Goal: Task Accomplishment & Management: Manage account settings

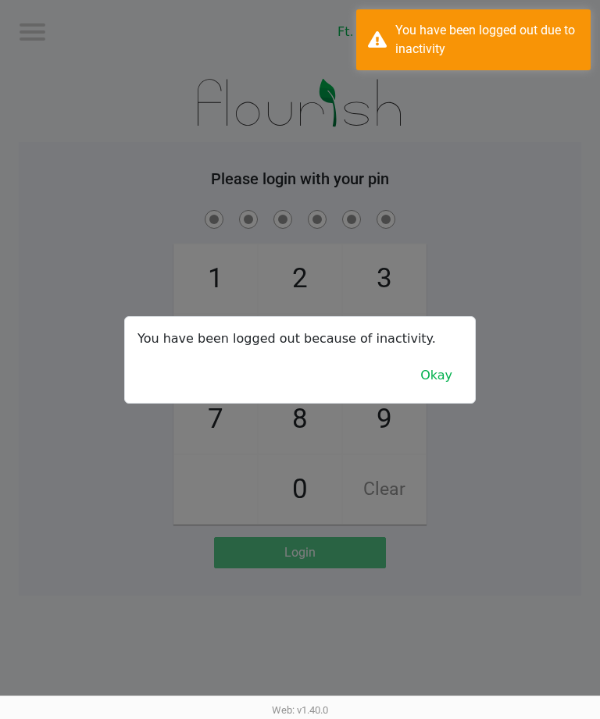
scroll to position [0, 9]
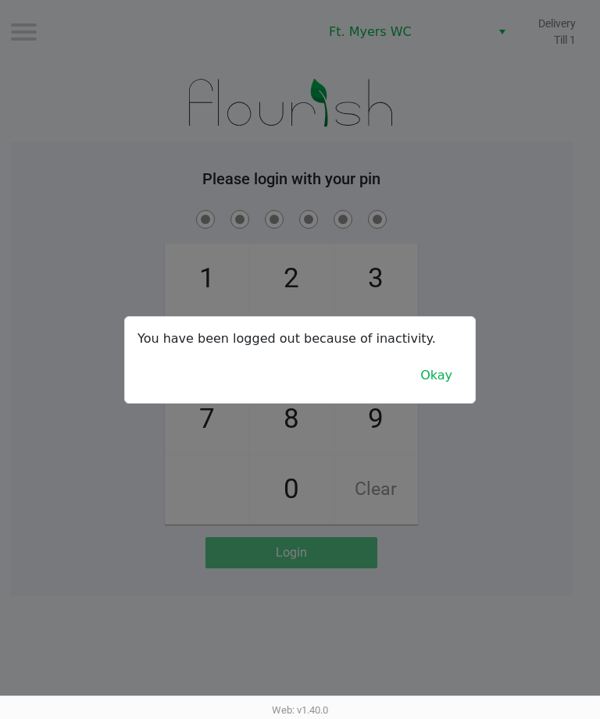
click at [591, 682] on div at bounding box center [300, 359] width 600 height 719
click at [457, 390] on button "Okay" at bounding box center [436, 376] width 52 height 30
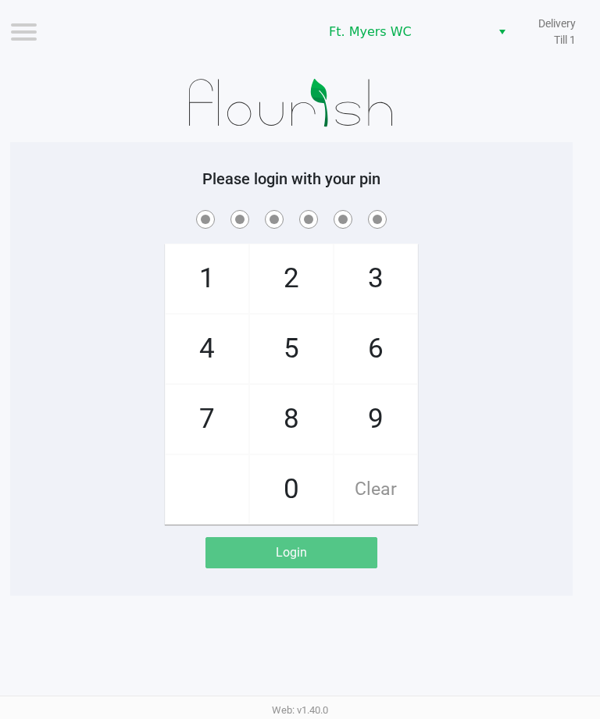
click at [299, 339] on span "5" at bounding box center [291, 349] width 83 height 69
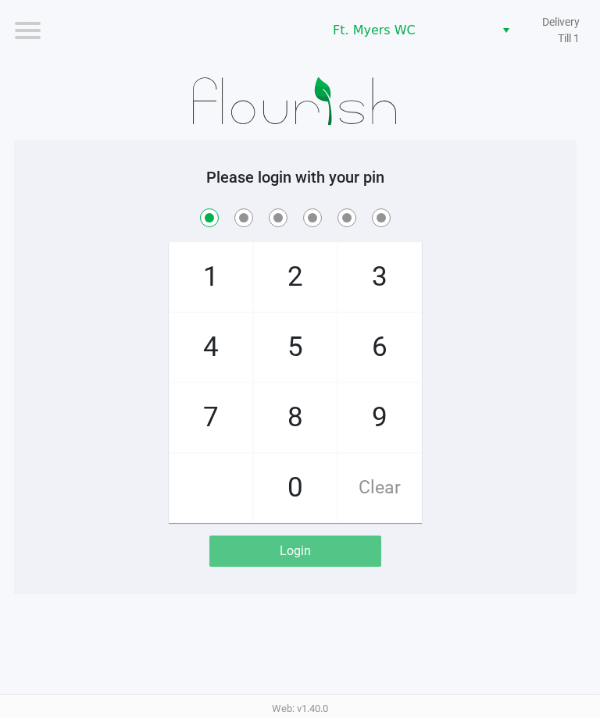
scroll to position [0, 2]
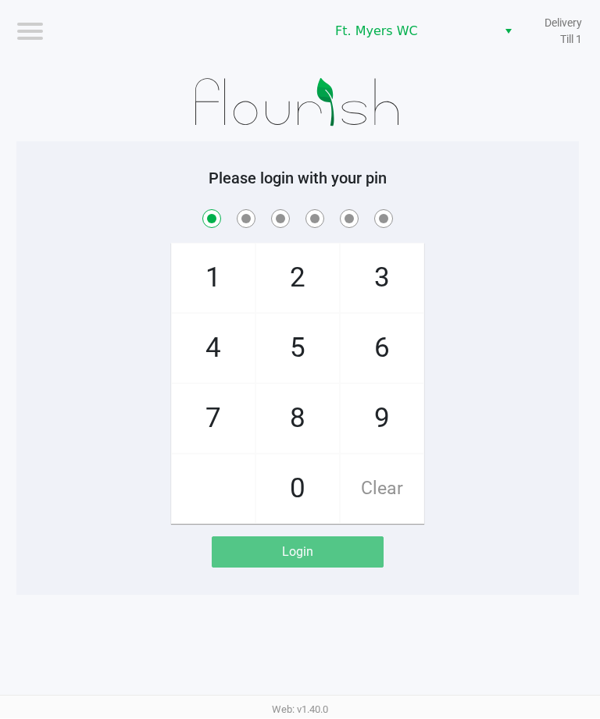
click at [375, 478] on span "Clear" at bounding box center [381, 489] width 83 height 69
checkbox input "false"
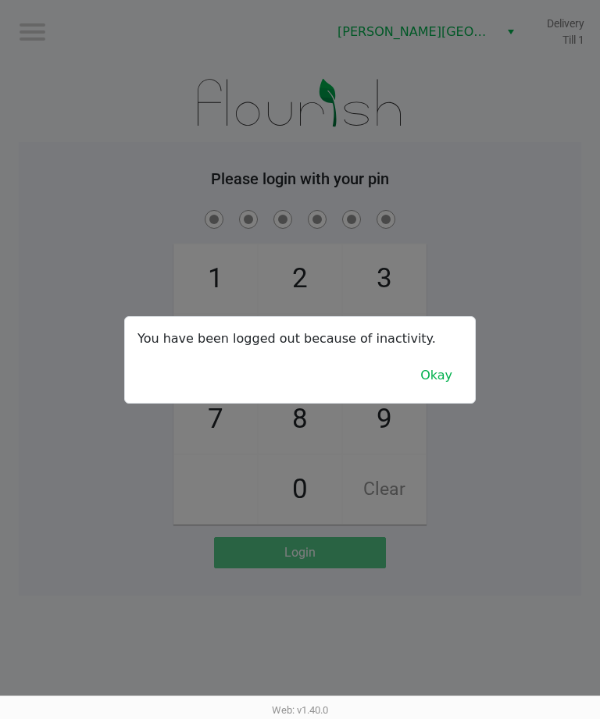
scroll to position [0, 2]
click at [449, 379] on button "Okay" at bounding box center [436, 376] width 52 height 30
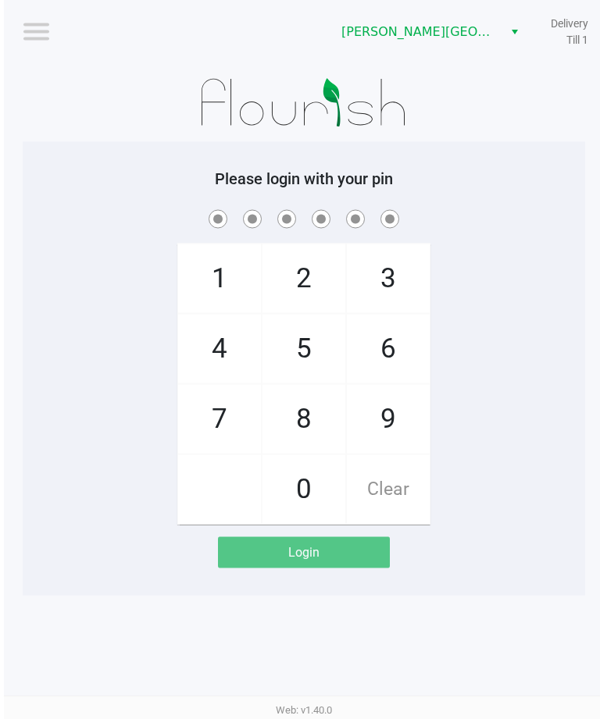
scroll to position [50, 0]
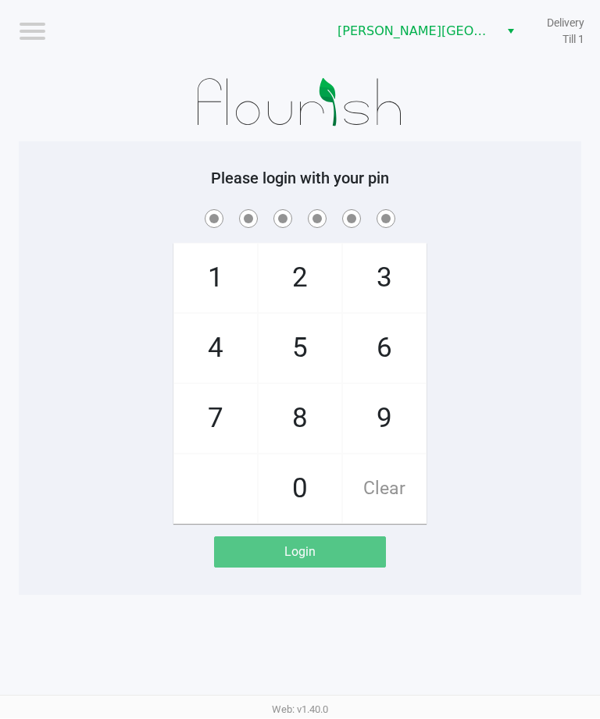
click at [388, 455] on span "Clear" at bounding box center [384, 489] width 83 height 69
click at [286, 244] on span "2" at bounding box center [299, 278] width 83 height 69
checkbox input "true"
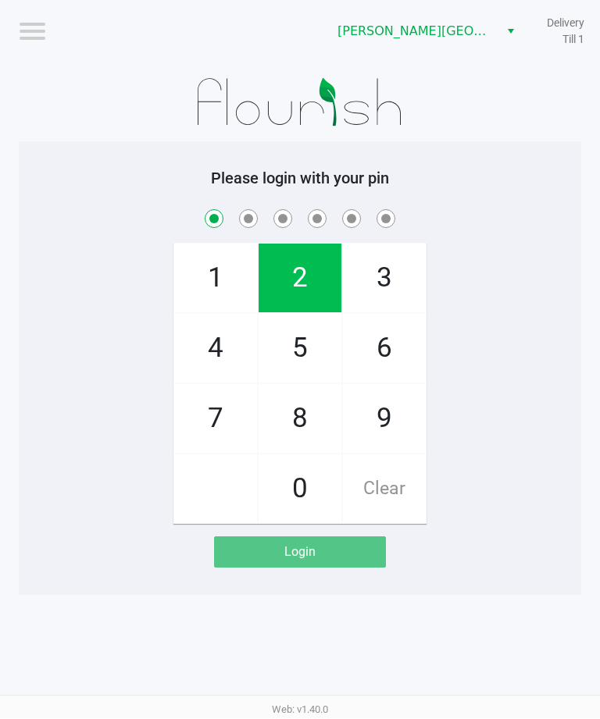
click at [304, 315] on span "5" at bounding box center [299, 349] width 83 height 69
checkbox input "true"
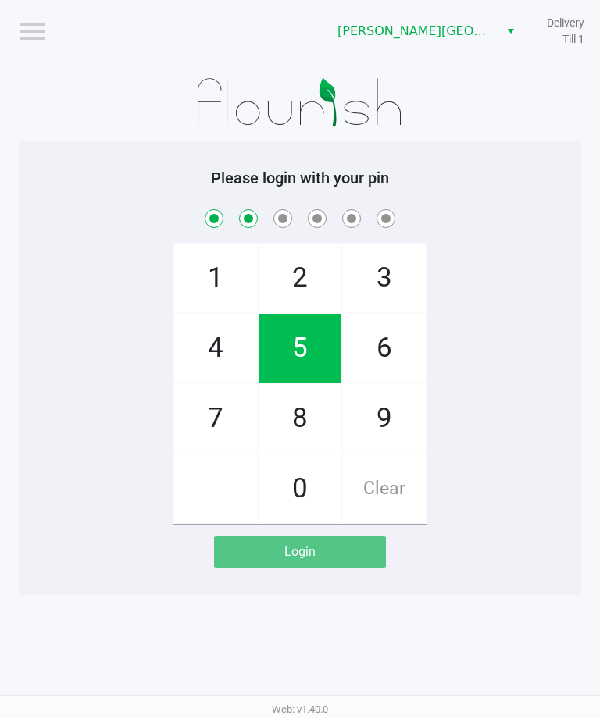
click at [383, 244] on span "3" at bounding box center [384, 278] width 83 height 69
checkbox input "true"
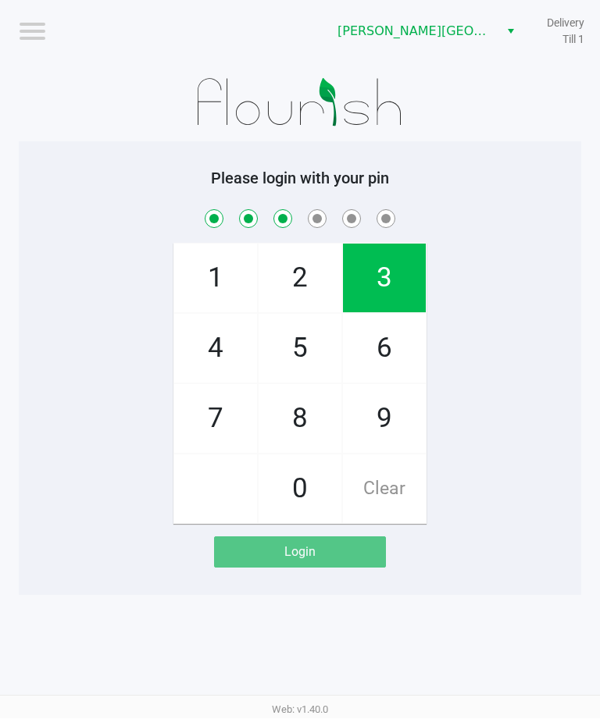
click at [383, 315] on span "6" at bounding box center [384, 349] width 83 height 69
checkbox input "true"
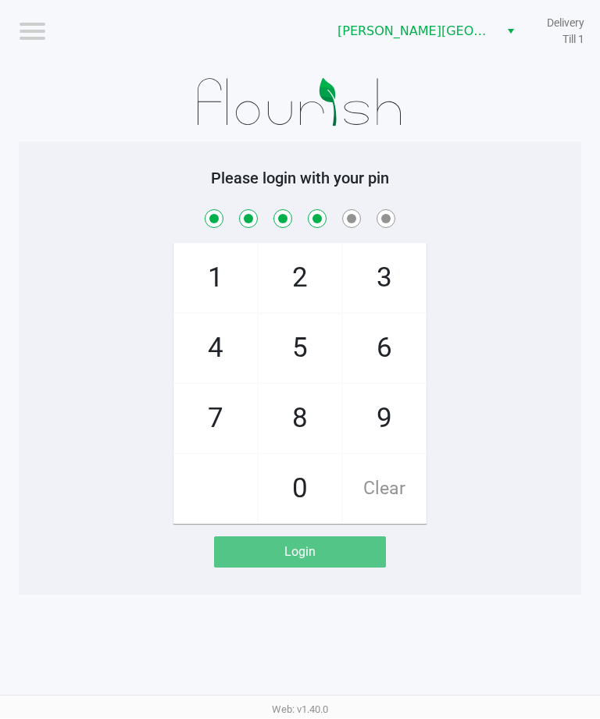
click at [296, 244] on span "2" at bounding box center [299, 278] width 83 height 69
checkbox input "true"
click at [299, 315] on span "5" at bounding box center [299, 349] width 83 height 69
checkbox input "true"
checkbox input "false"
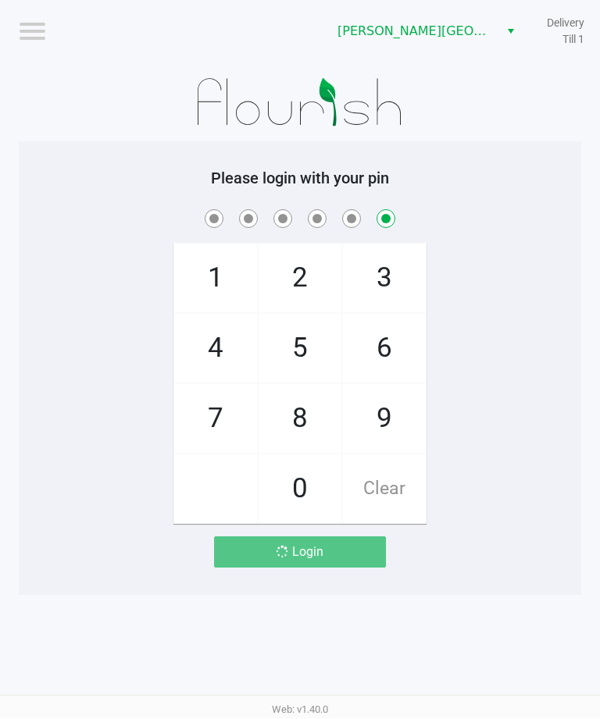
checkbox input "false"
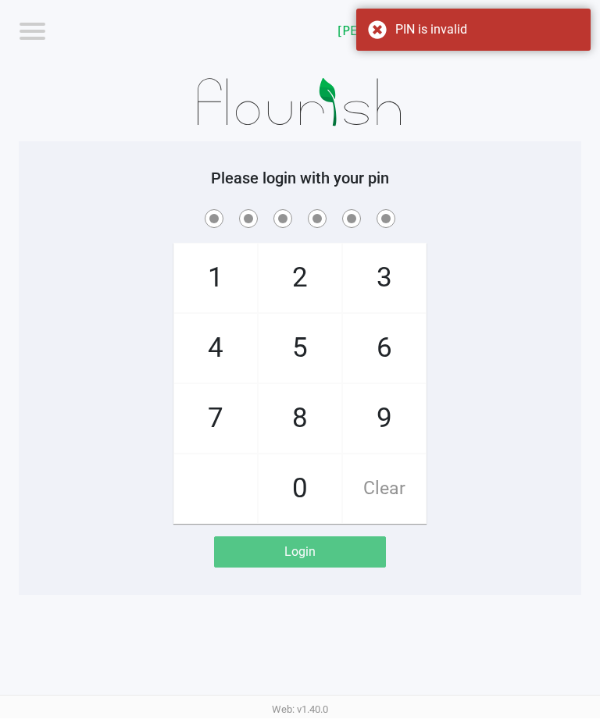
click at [307, 455] on span "0" at bounding box center [299, 489] width 83 height 69
click at [385, 455] on span "Clear" at bounding box center [384, 489] width 83 height 69
click at [276, 244] on span "2" at bounding box center [299, 278] width 83 height 69
checkbox input "true"
click at [295, 315] on span "5" at bounding box center [299, 349] width 83 height 69
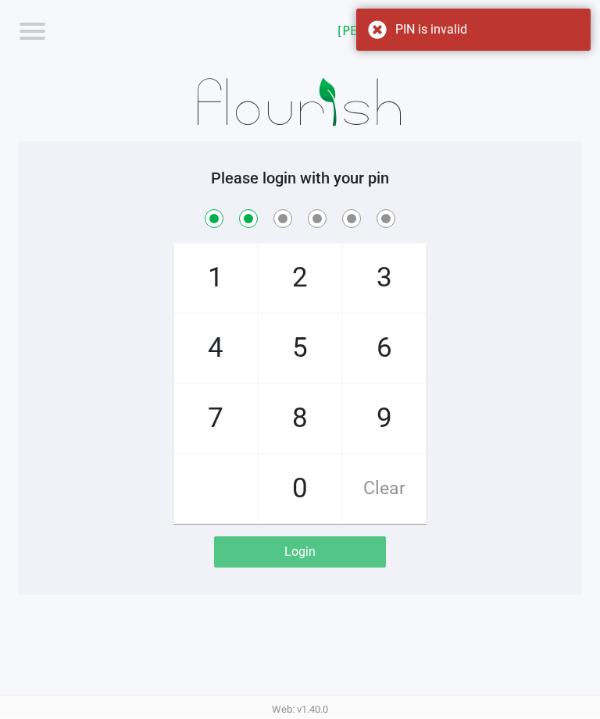
checkbox input "true"
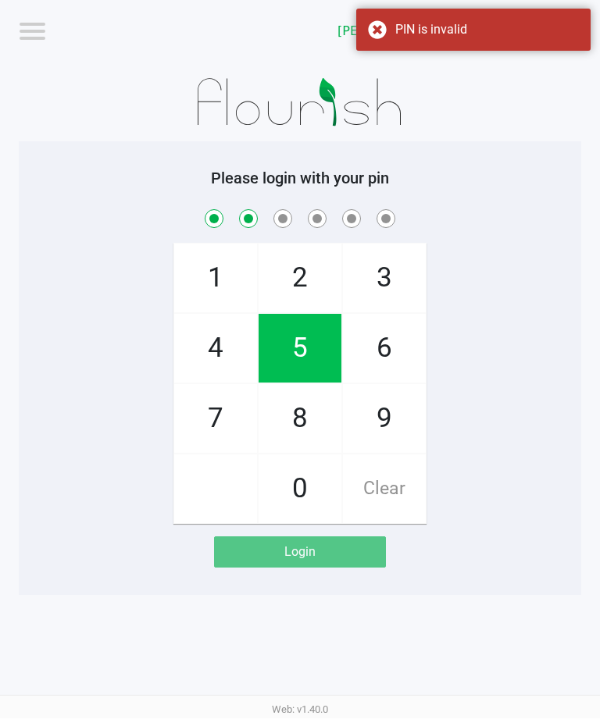
click at [396, 244] on span "3" at bounding box center [384, 278] width 83 height 69
checkbox input "true"
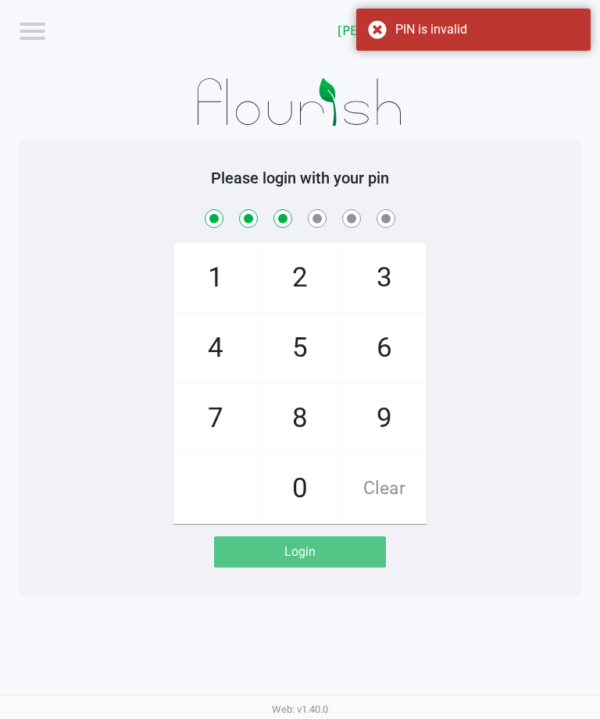
click at [378, 315] on span "6" at bounding box center [384, 349] width 83 height 69
checkbox input "true"
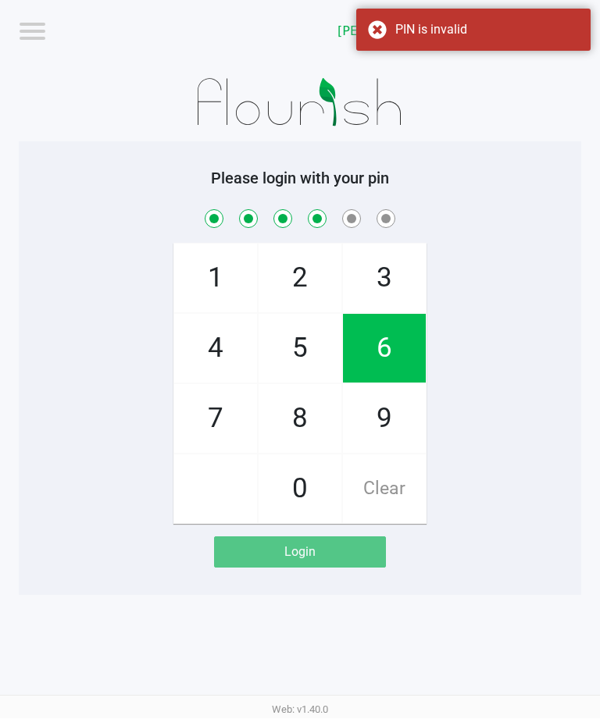
click at [302, 244] on span "2" at bounding box center [299, 278] width 83 height 69
checkbox input "true"
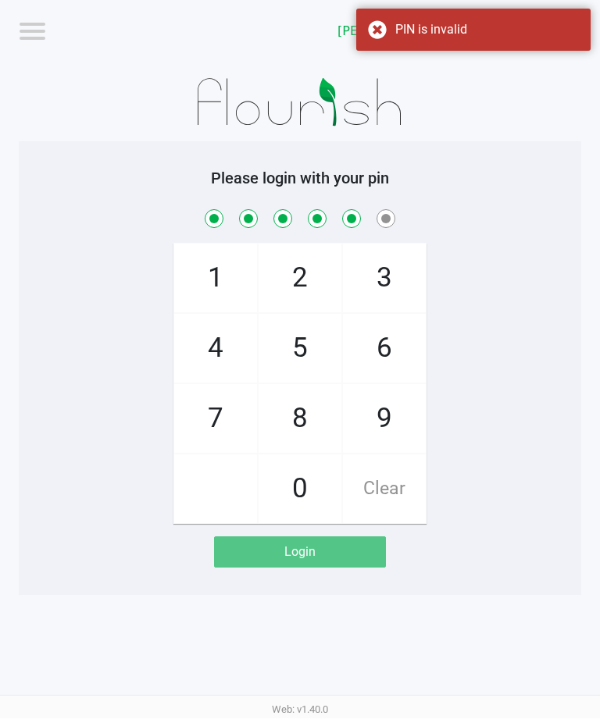
click at [297, 455] on span "0" at bounding box center [299, 489] width 83 height 69
checkbox input "true"
checkbox input "false"
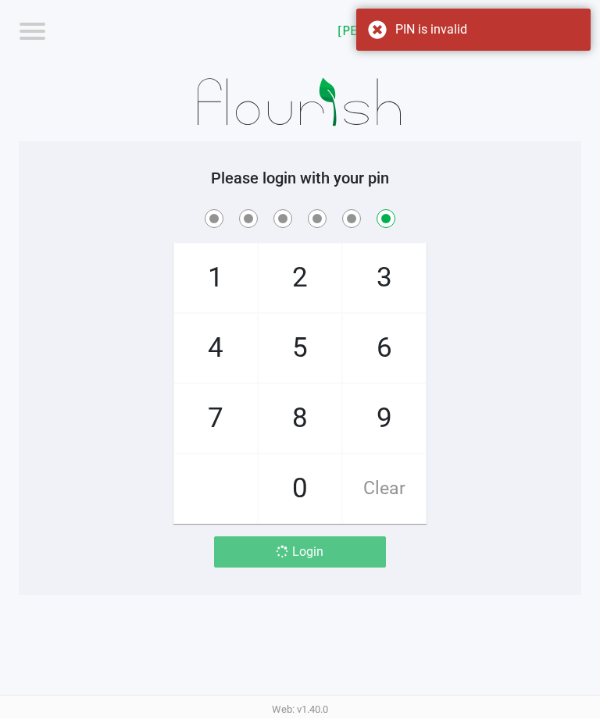
checkbox input "false"
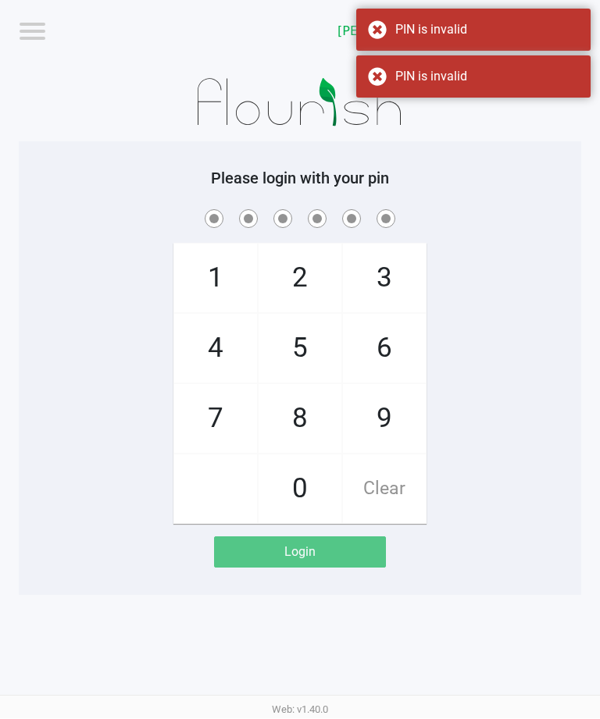
click at [283, 244] on span "2" at bounding box center [299, 278] width 83 height 69
checkbox input "true"
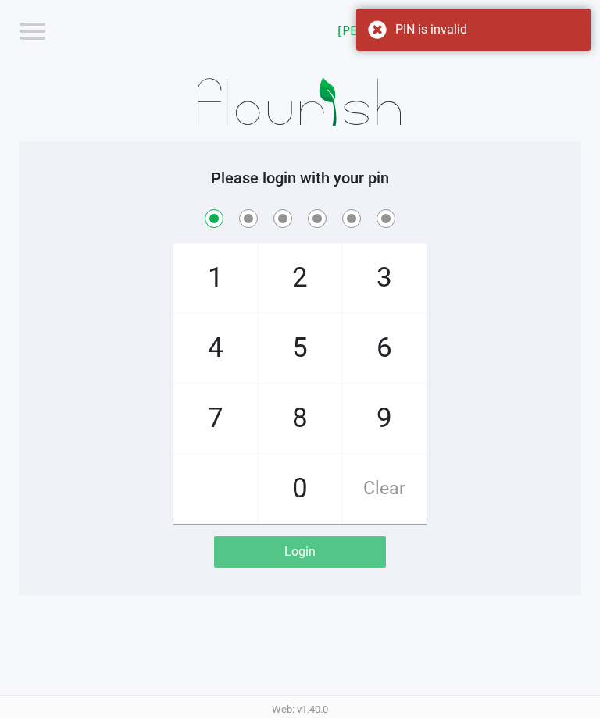
click at [301, 315] on span "5" at bounding box center [299, 349] width 83 height 69
checkbox input "true"
click at [394, 244] on span "3" at bounding box center [384, 278] width 83 height 69
checkbox input "true"
click at [379, 315] on span "6" at bounding box center [384, 349] width 83 height 69
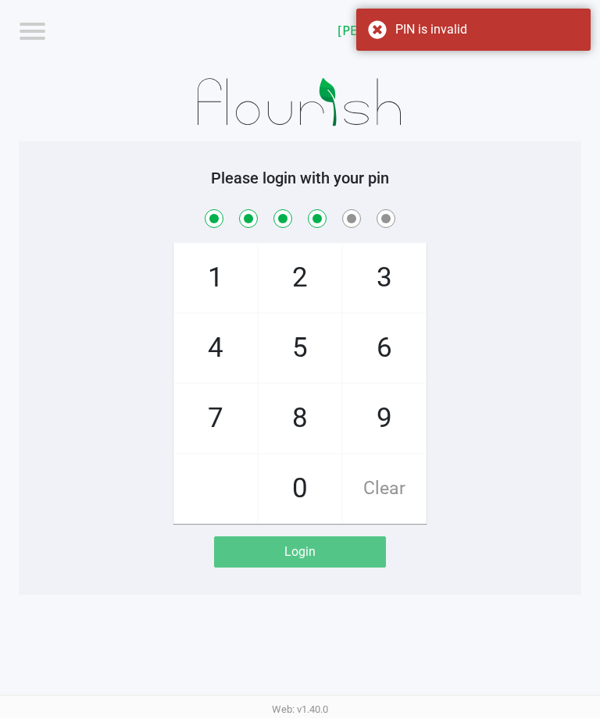
checkbox input "true"
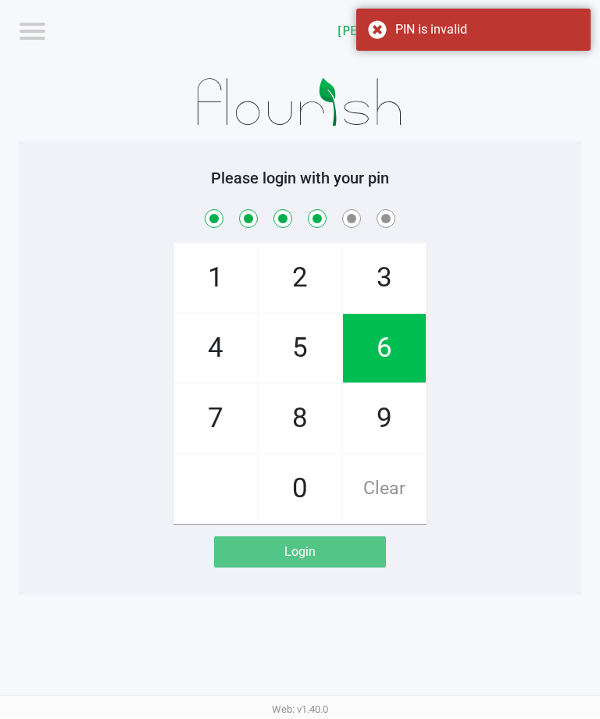
click at [304, 244] on span "2" at bounding box center [299, 278] width 83 height 69
checkbox input "true"
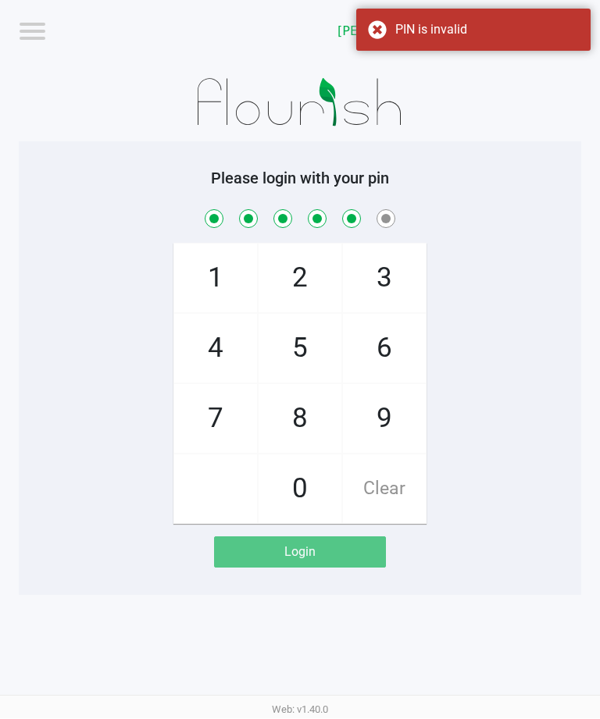
click at [311, 455] on span "0" at bounding box center [299, 489] width 83 height 69
checkbox input "true"
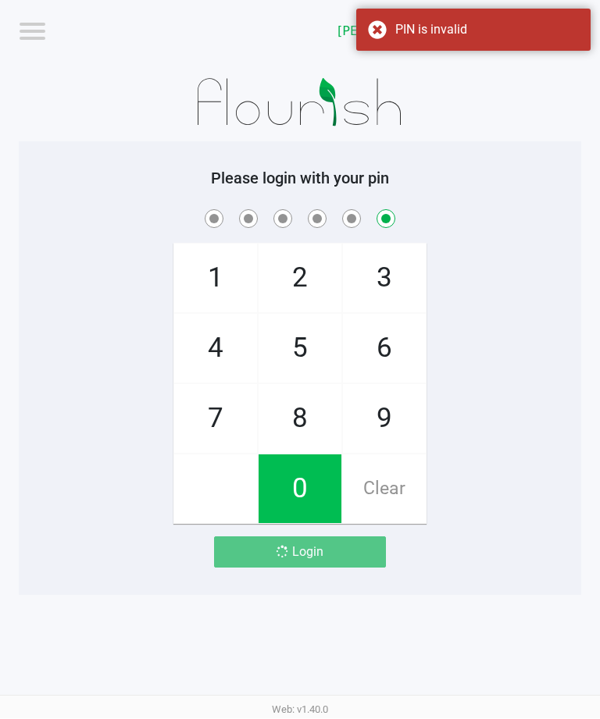
checkbox input "false"
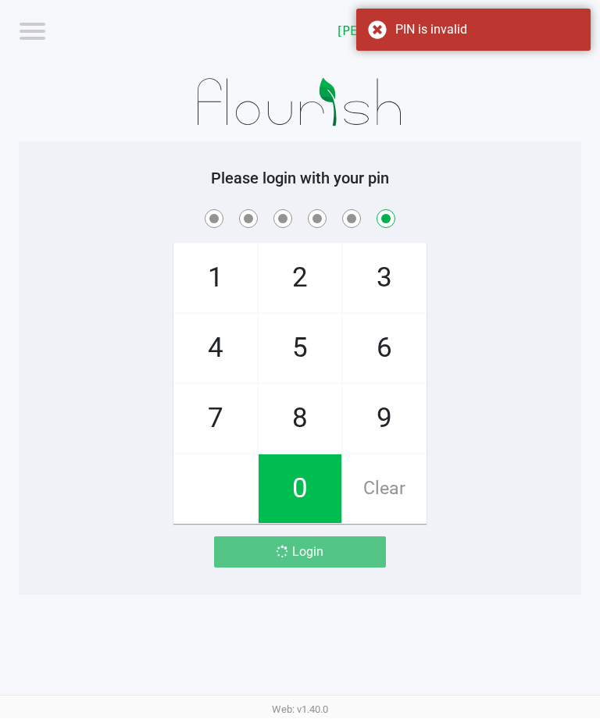
checkbox input "false"
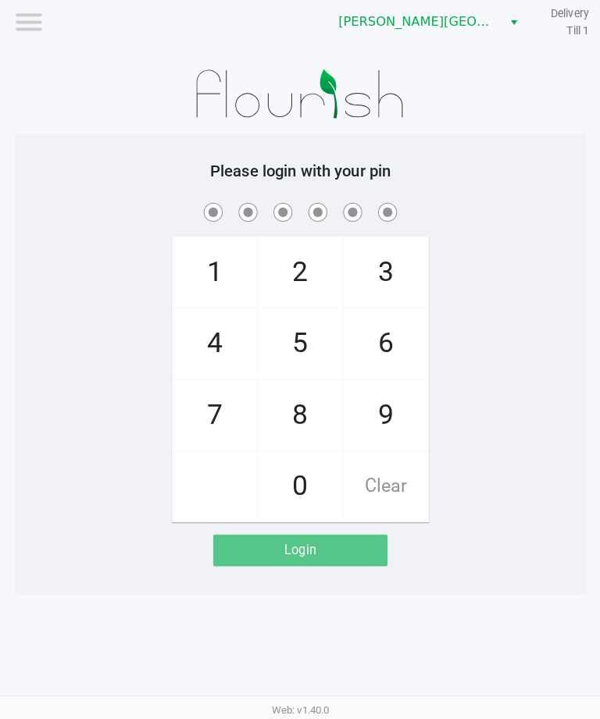
click at [303, 244] on span "2" at bounding box center [299, 278] width 83 height 69
checkbox input "true"
click at [297, 315] on span "5" at bounding box center [299, 349] width 83 height 69
checkbox input "true"
click at [383, 244] on span "3" at bounding box center [384, 278] width 83 height 69
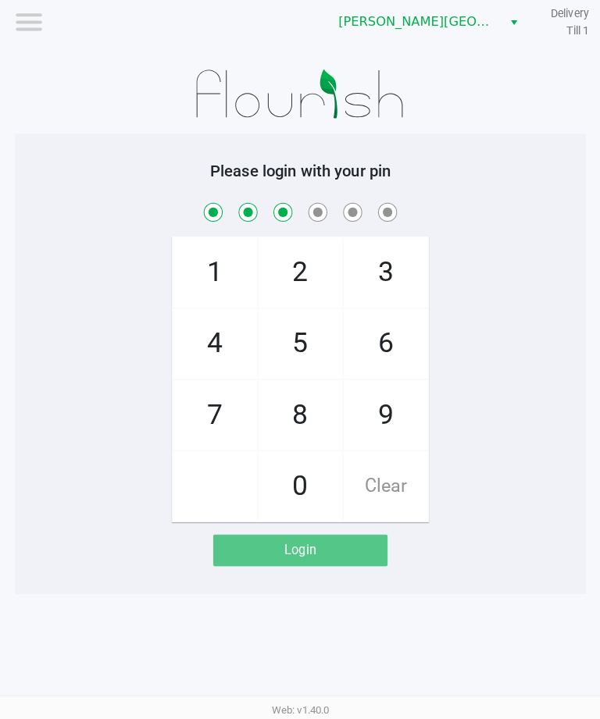
checkbox input "true"
click at [375, 315] on span "6" at bounding box center [384, 349] width 83 height 69
checkbox input "true"
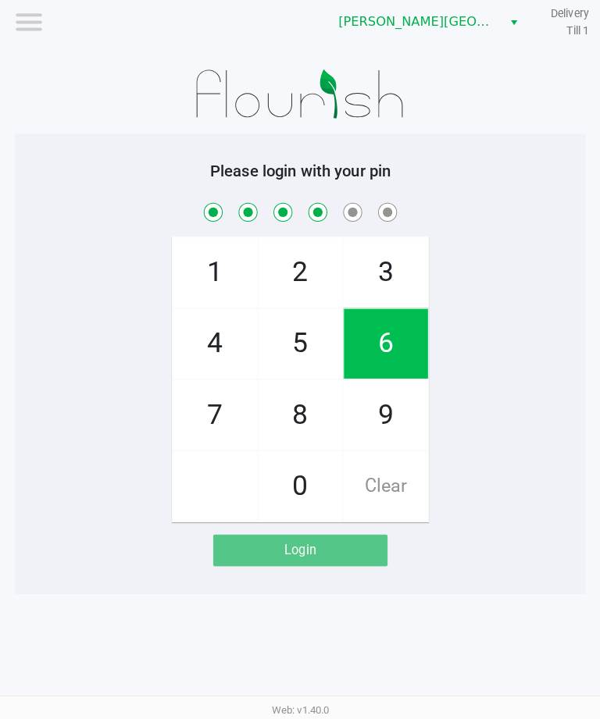
click at [289, 244] on span "2" at bounding box center [299, 278] width 83 height 69
checkbox input "true"
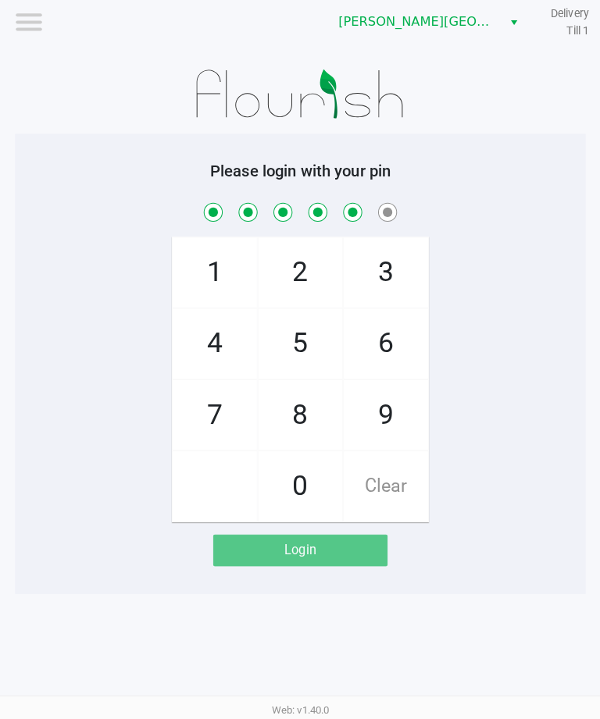
click at [279, 455] on span "0" at bounding box center [299, 489] width 83 height 69
checkbox input "true"
checkbox input "false"
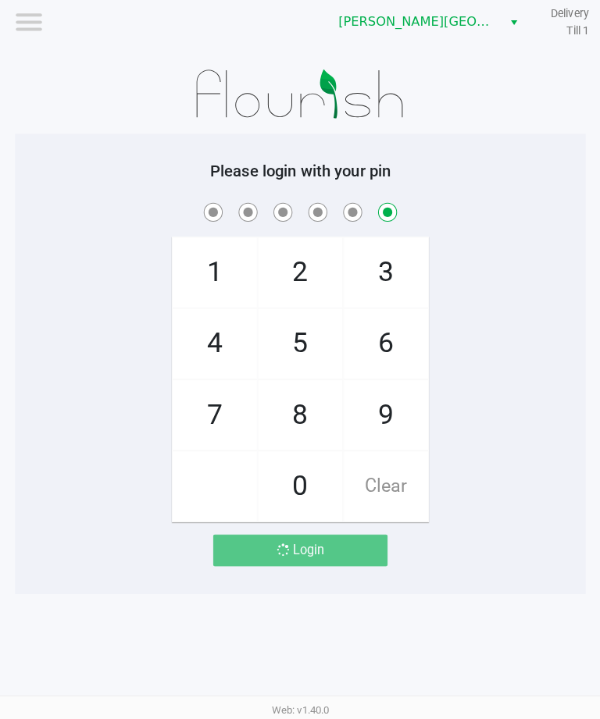
checkbox input "false"
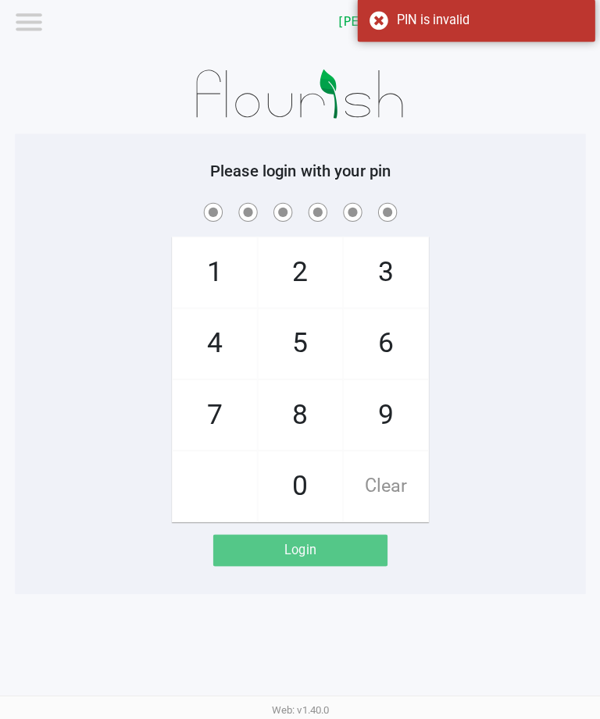
click at [279, 537] on div "Login" at bounding box center [300, 552] width 173 height 31
click at [376, 455] on span "Clear" at bounding box center [384, 489] width 83 height 69
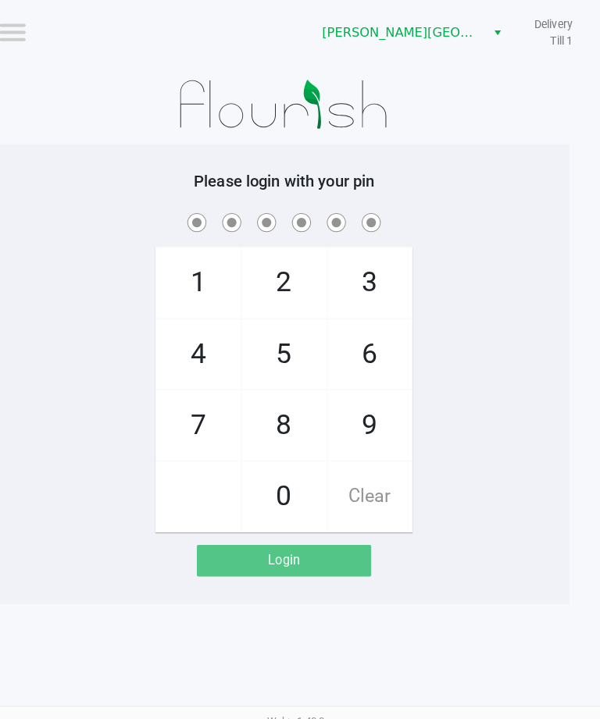
scroll to position [1, 12]
click at [280, 272] on span "2" at bounding box center [288, 278] width 83 height 69
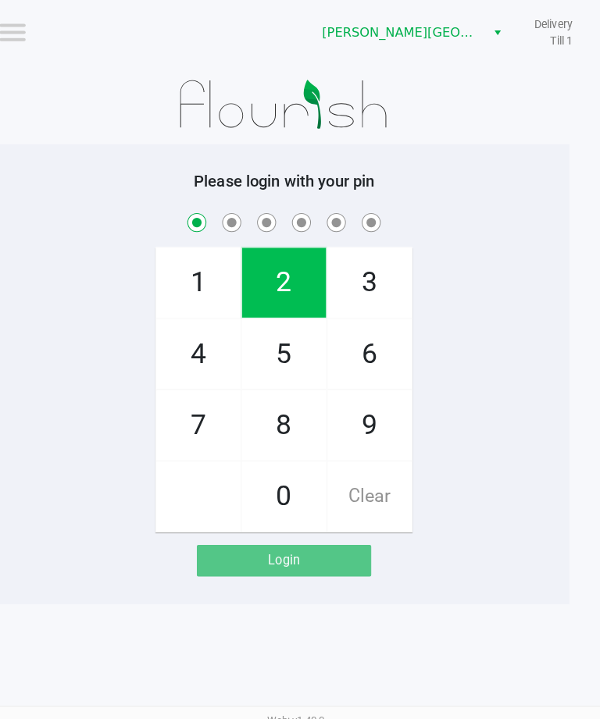
checkbox input "true"
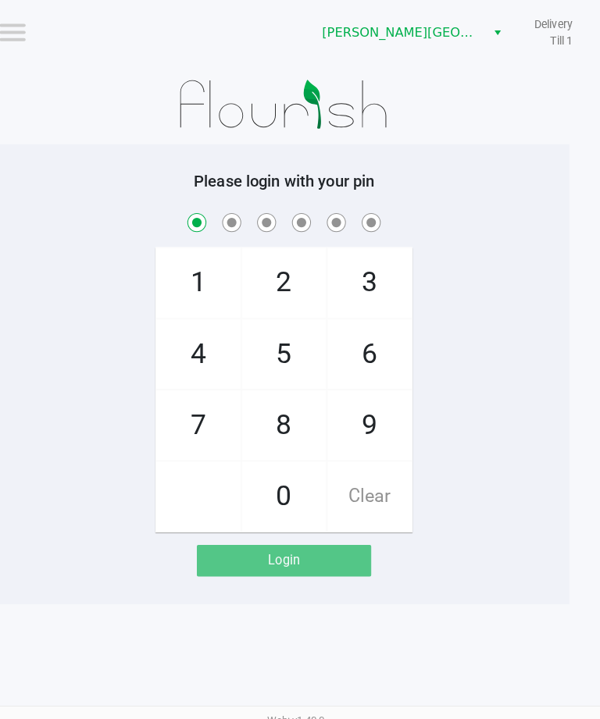
click at [283, 351] on span "5" at bounding box center [288, 349] width 83 height 69
checkbox input "true"
click at [359, 269] on span "3" at bounding box center [372, 278] width 83 height 69
checkbox input "true"
click at [363, 349] on span "6" at bounding box center [372, 349] width 83 height 69
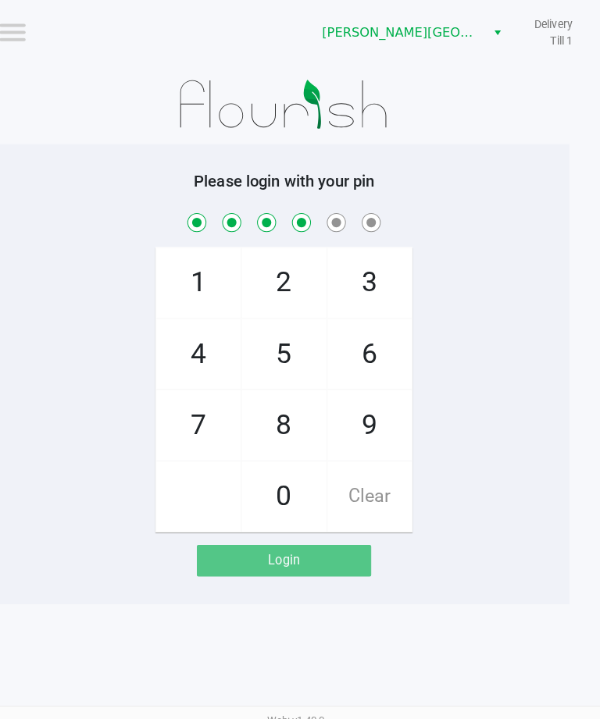
checkbox input "true"
click at [277, 263] on span "2" at bounding box center [288, 278] width 83 height 69
checkbox input "true"
click at [279, 475] on span "0" at bounding box center [288, 489] width 83 height 69
checkbox input "true"
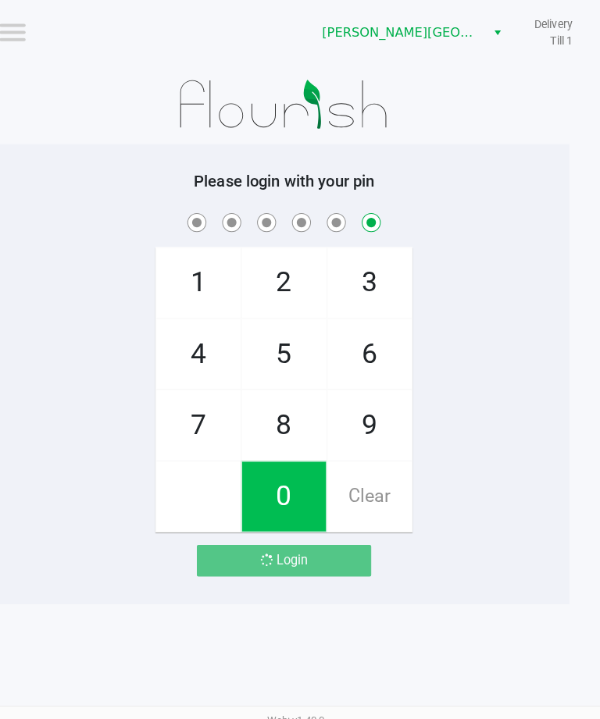
checkbox input "false"
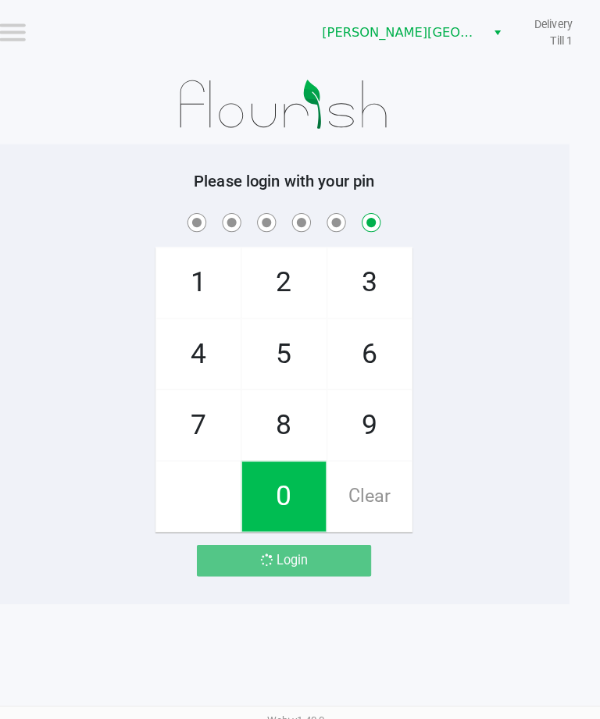
checkbox input "false"
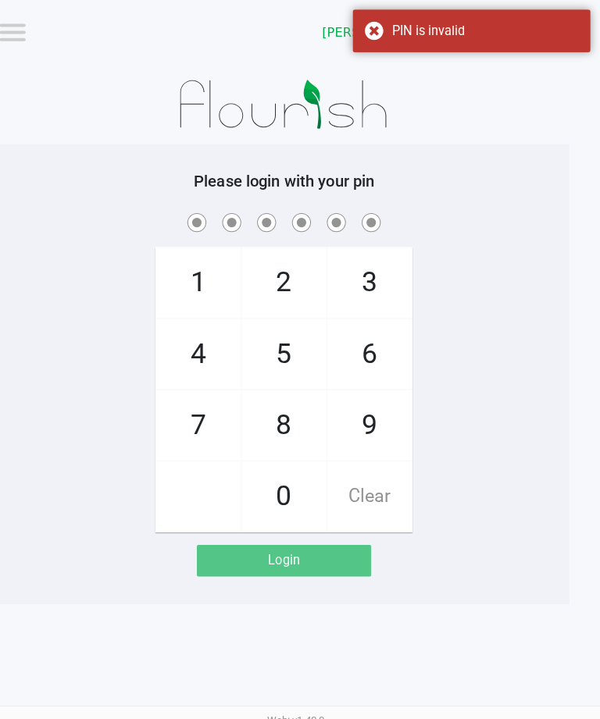
click at [282, 276] on span "2" at bounding box center [288, 278] width 83 height 69
checkbox input "true"
click at [276, 347] on span "5" at bounding box center [288, 349] width 83 height 69
checkbox input "true"
click at [354, 269] on span "3" at bounding box center [372, 278] width 83 height 69
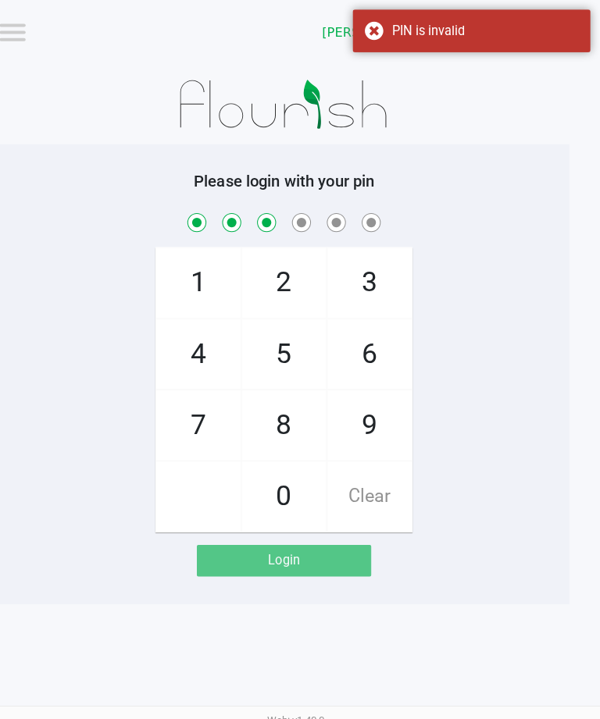
checkbox input "true"
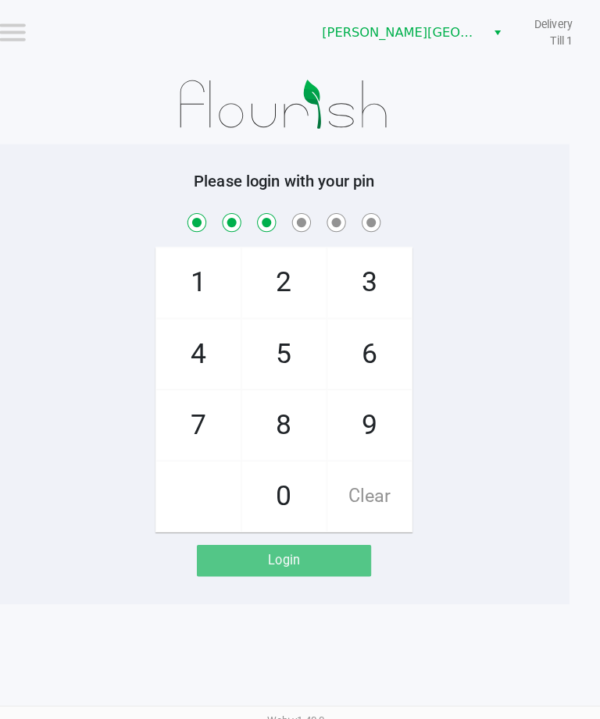
click at [360, 364] on span "6" at bounding box center [372, 349] width 83 height 69
checkbox input "true"
click at [279, 272] on span "2" at bounding box center [288, 278] width 83 height 69
checkbox input "true"
click at [287, 479] on span "0" at bounding box center [288, 489] width 83 height 69
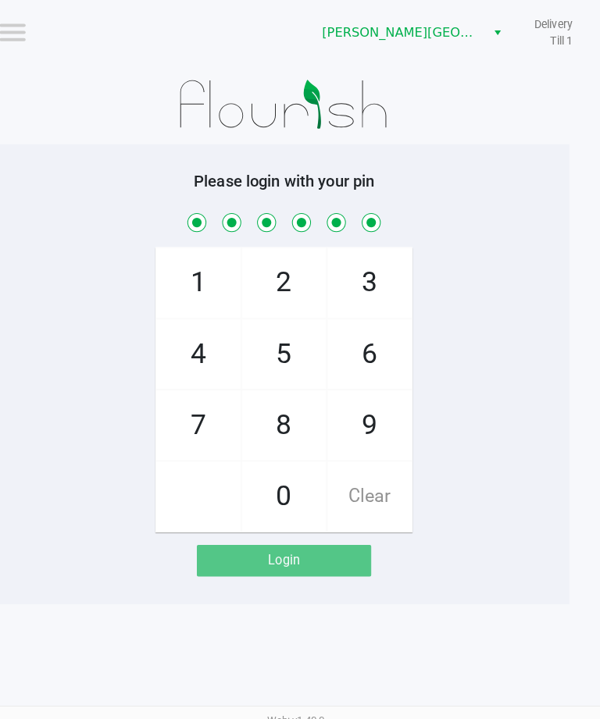
checkbox input "true"
checkbox input "false"
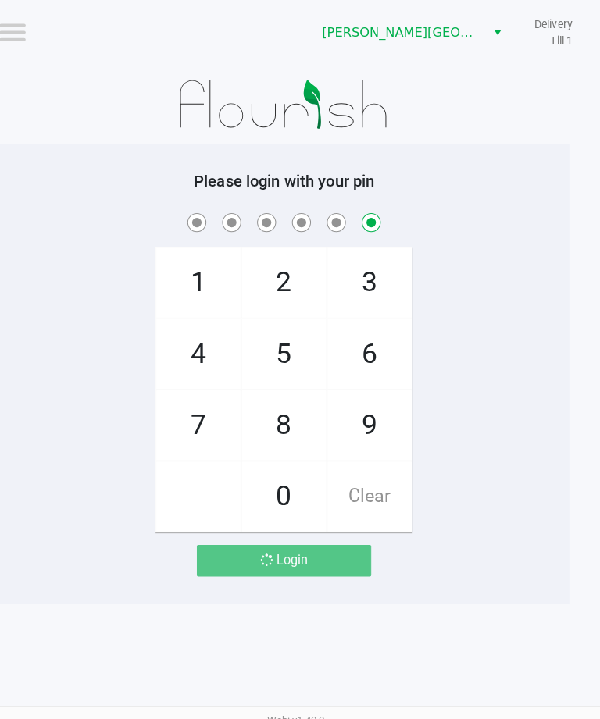
checkbox input "false"
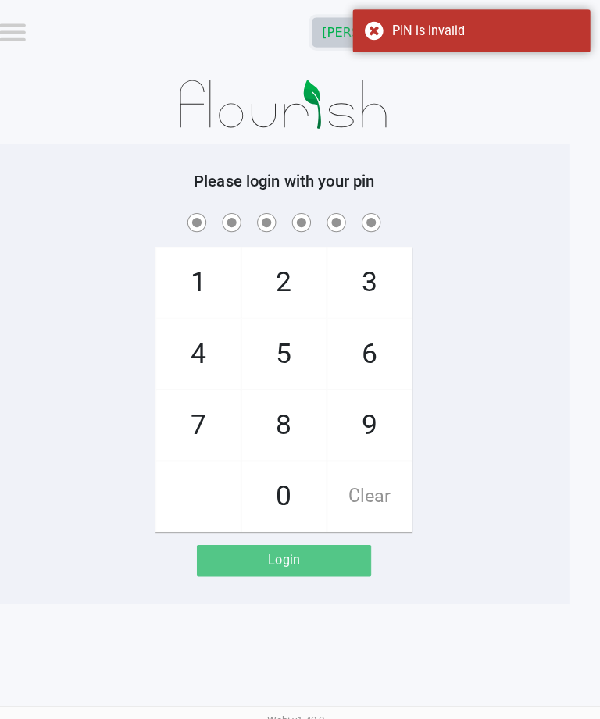
click at [329, 44] on kendo-dropdownlist "[PERSON_NAME][GEOGRAPHIC_DATA]" at bounding box center [412, 32] width 195 height 30
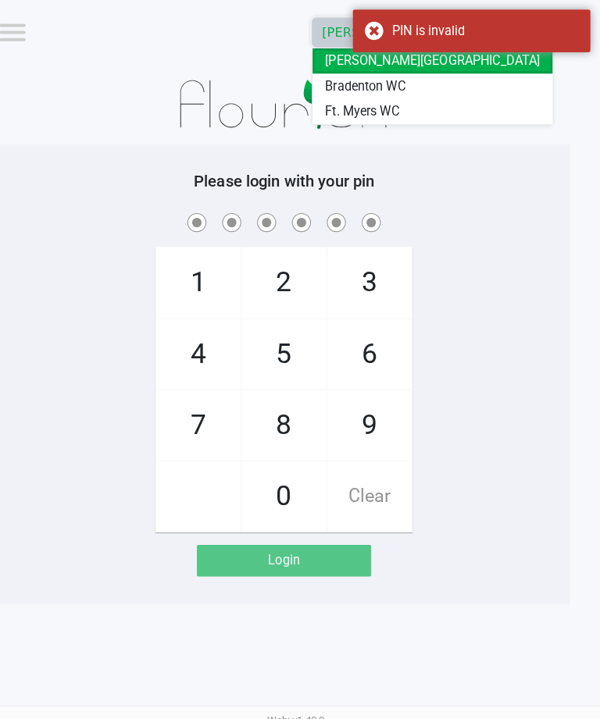
click at [336, 111] on span "Ft. Myers WC" at bounding box center [365, 110] width 73 height 19
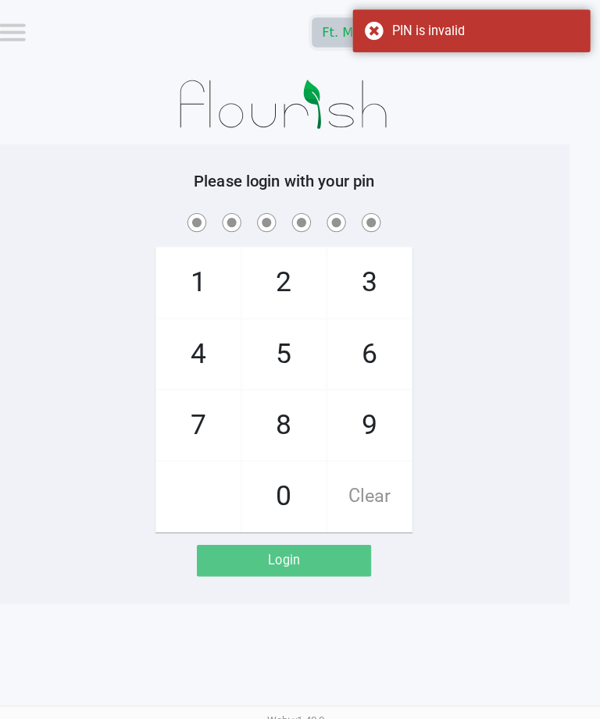
click at [277, 274] on span "2" at bounding box center [288, 278] width 83 height 69
checkbox input "true"
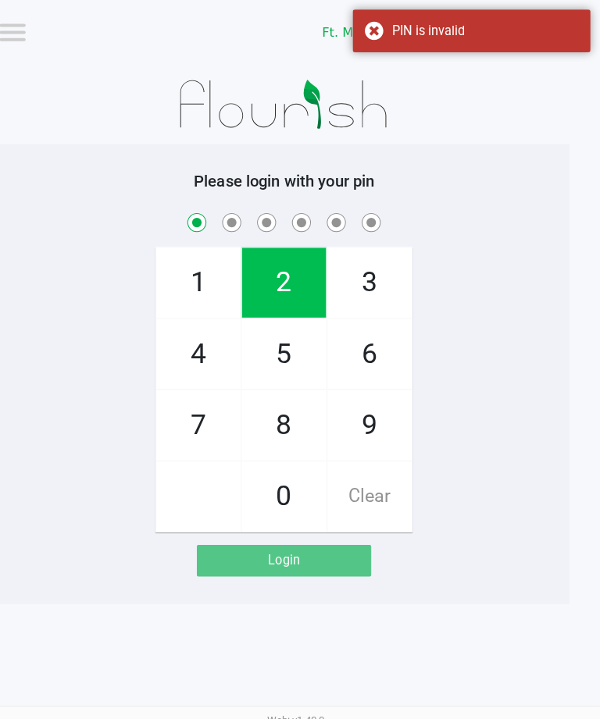
click at [278, 358] on span "5" at bounding box center [288, 349] width 83 height 69
checkbox input "true"
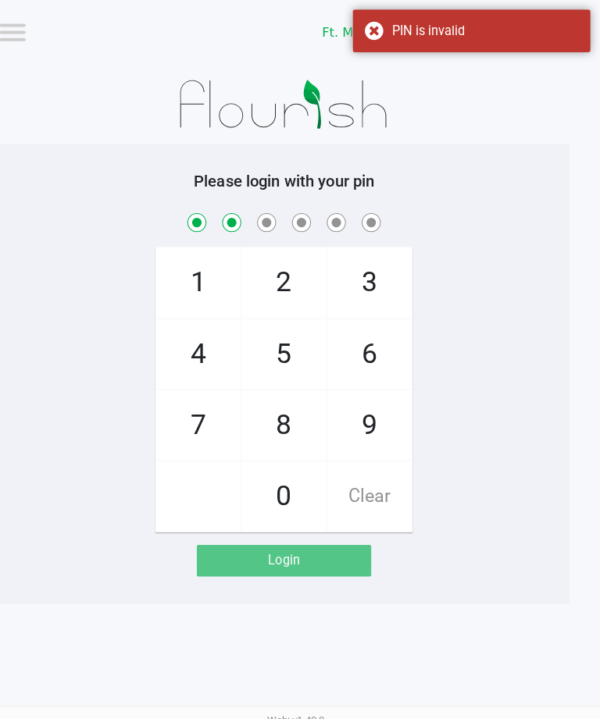
click at [361, 270] on span "3" at bounding box center [372, 278] width 83 height 69
checkbox input "true"
click at [362, 361] on span "6" at bounding box center [372, 349] width 83 height 69
checkbox input "true"
click at [281, 269] on span "2" at bounding box center [288, 278] width 83 height 69
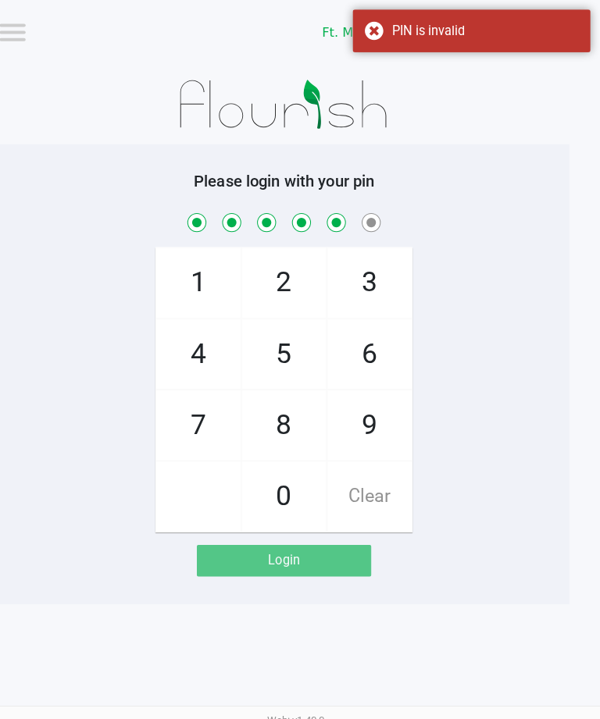
checkbox input "true"
click at [281, 476] on span "0" at bounding box center [288, 489] width 83 height 69
checkbox input "true"
